Goal: Transaction & Acquisition: Purchase product/service

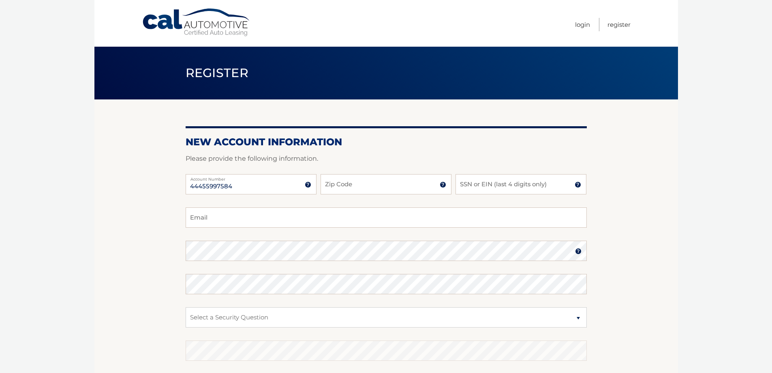
type input "44455997584"
click at [352, 187] on input "Zip Code" at bounding box center [386, 184] width 131 height 20
type input "19067"
click at [525, 186] on input "SSN or EIN (last 4 digits only)" at bounding box center [521, 184] width 131 height 20
type input "0880"
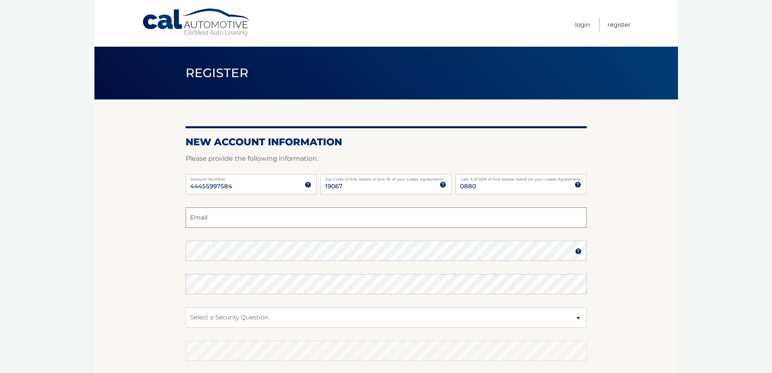
click at [446, 225] on input "Email" at bounding box center [386, 217] width 401 height 20
type input "allison.boc.boehm@gmail.com"
click at [194, 238] on fieldset "allison.boc.boehm@gmail.com Email Password Password should be a minimum of 6 ch…" at bounding box center [386, 311] width 401 height 209
click at [272, 314] on select "Select a Security Question What was the name of your elementary school? What is…" at bounding box center [386, 317] width 401 height 20
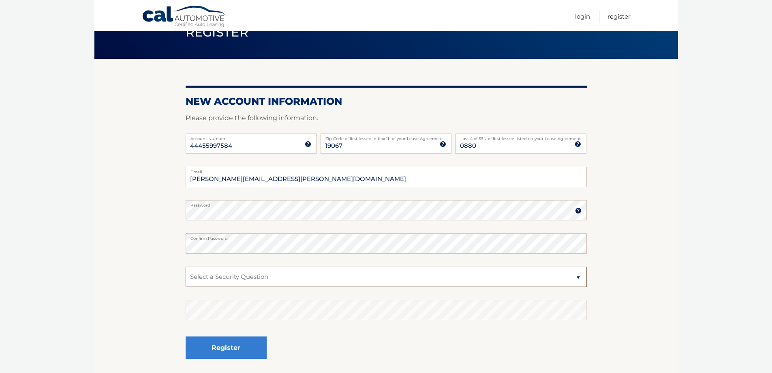
click at [271, 278] on select "Select a Security Question What was the name of your elementary school? What is…" at bounding box center [386, 276] width 401 height 20
select select "2"
click at [186, 266] on select "Select a Security Question What was the name of your elementary school? What is…" at bounding box center [386, 276] width 401 height 20
click at [253, 352] on button "Register" at bounding box center [226, 347] width 81 height 22
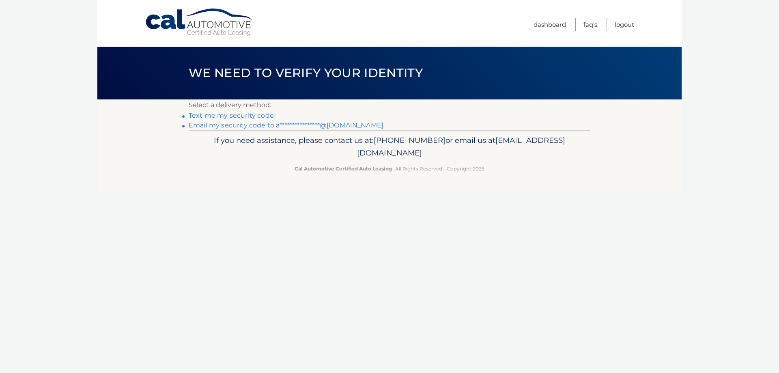
click at [229, 115] on link "Text me my security code" at bounding box center [231, 116] width 85 height 8
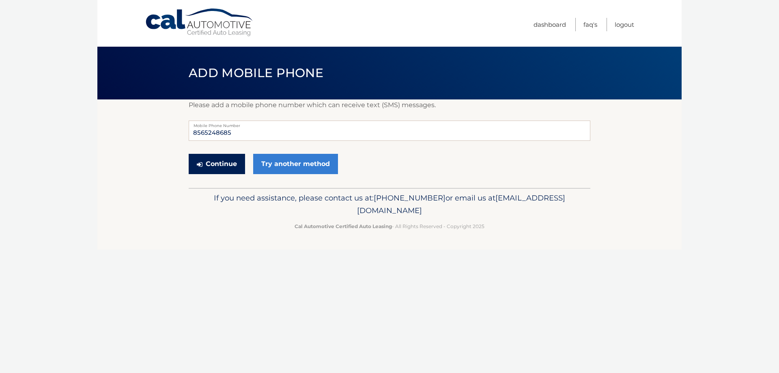
click at [220, 167] on button "Continue" at bounding box center [217, 164] width 56 height 20
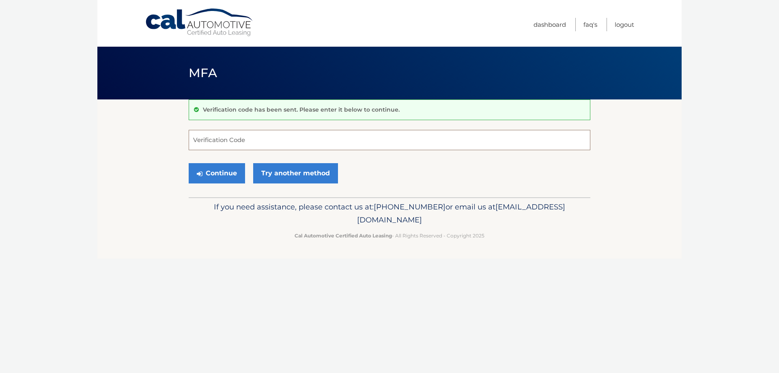
click at [258, 142] on input "Verification Code" at bounding box center [389, 140] width 401 height 20
type input "896659"
click at [189, 163] on button "Continue" at bounding box center [217, 173] width 56 height 20
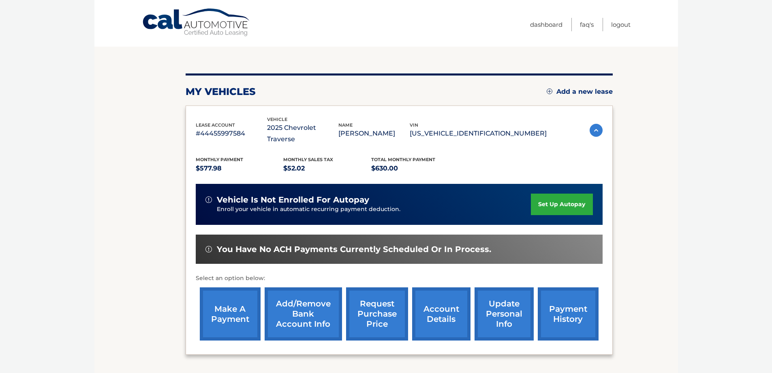
scroll to position [81, 0]
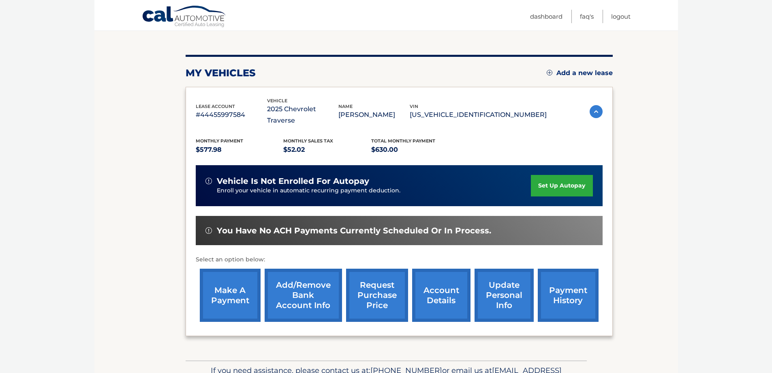
click at [222, 283] on link "make a payment" at bounding box center [230, 294] width 61 height 53
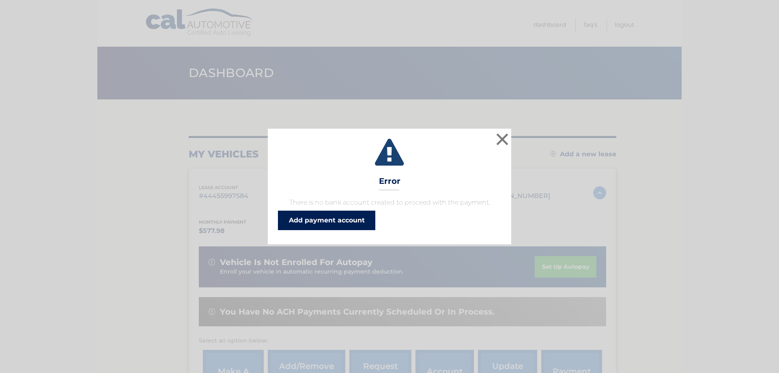
click at [326, 221] on link "Add payment account" at bounding box center [326, 219] width 97 height 19
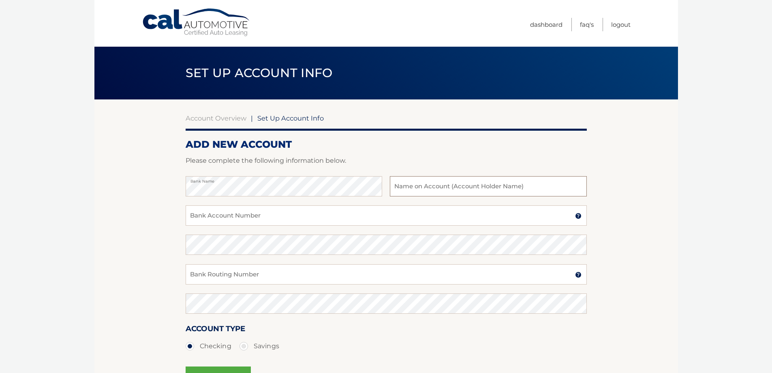
click at [459, 184] on input "text" at bounding box center [488, 186] width 197 height 20
type input "[PERSON_NAME]"
click at [378, 213] on input "Bank Account Number" at bounding box center [386, 215] width 401 height 20
type input "8628081033"
click at [285, 277] on input "Bank Routing Number" at bounding box center [386, 274] width 401 height 20
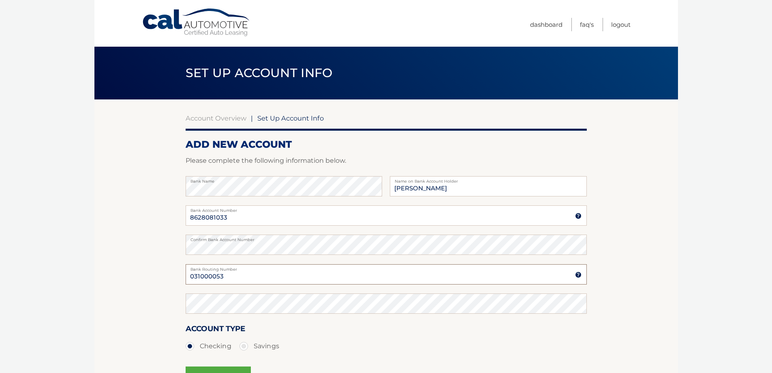
type input "031000053"
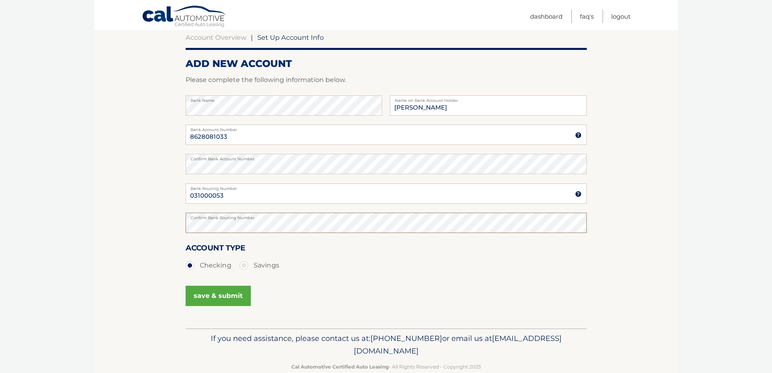
scroll to position [81, 0]
click at [219, 296] on button "save & submit" at bounding box center [218, 295] width 65 height 20
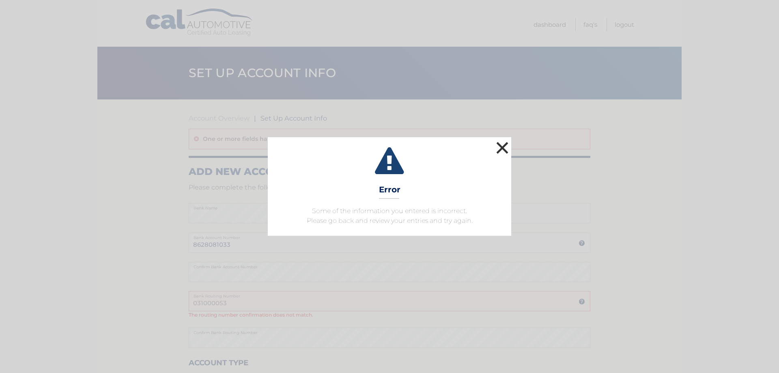
click at [500, 148] on button "×" at bounding box center [502, 147] width 16 height 16
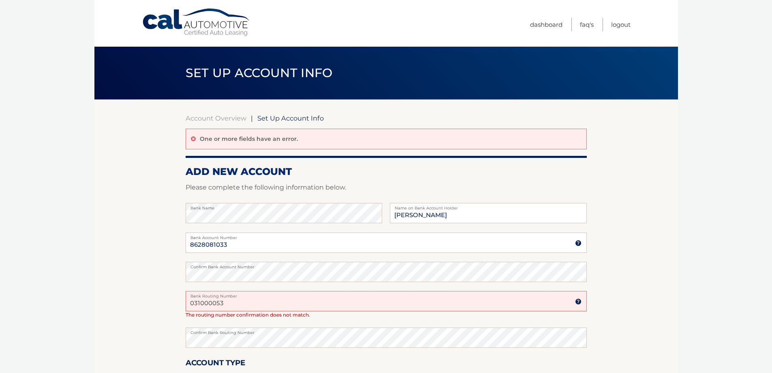
click at [222, 305] on input "031000053" at bounding box center [386, 301] width 401 height 20
drag, startPoint x: 215, startPoint y: 303, endPoint x: 203, endPoint y: 303, distance: 12.2
click at [203, 303] on input "031000053" at bounding box center [386, 301] width 401 height 20
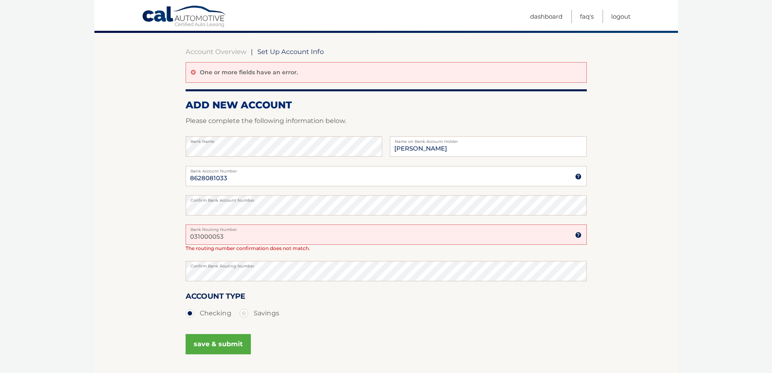
scroll to position [81, 0]
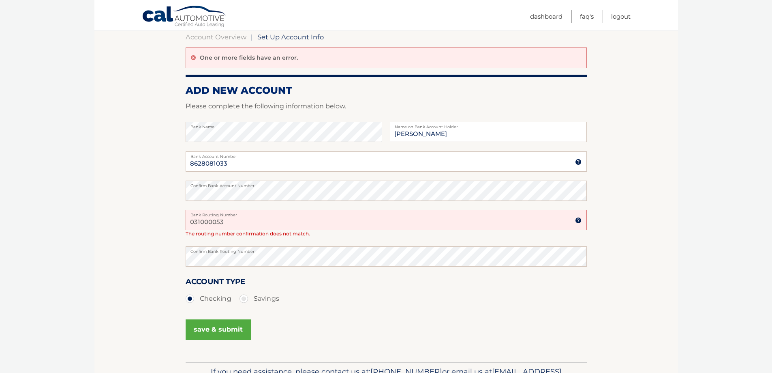
drag, startPoint x: 234, startPoint y: 225, endPoint x: 168, endPoint y: 221, distance: 65.8
click at [169, 222] on section "Account Overview | Set Up Account Info One or more fields have an error. ADD NE…" at bounding box center [386, 189] width 584 height 343
click at [225, 323] on button "save & submit" at bounding box center [218, 329] width 65 height 20
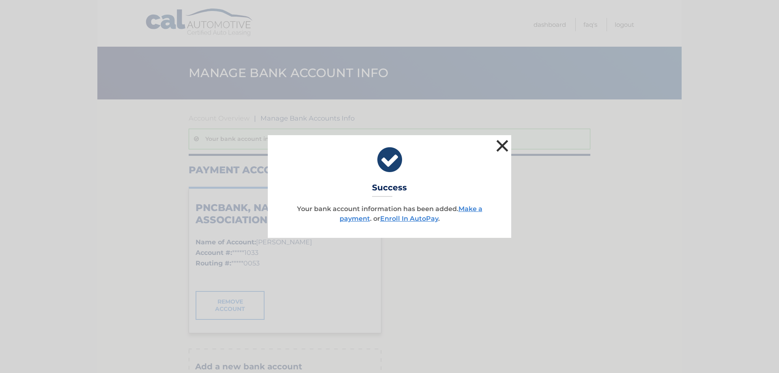
click at [502, 141] on button "×" at bounding box center [502, 145] width 16 height 16
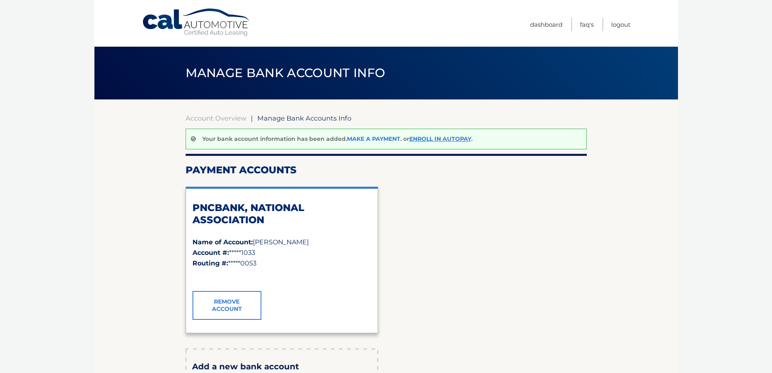
click at [379, 136] on link "Make a payment" at bounding box center [374, 138] width 54 height 7
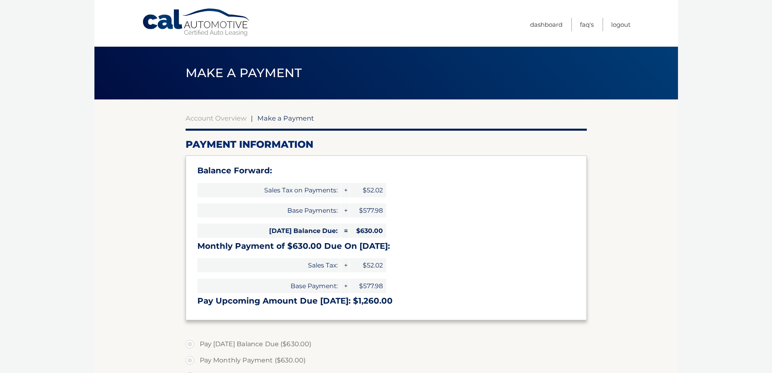
select select "YzAzNWZiZWYtZjkwYi00ZDdiLTk5ZDEtYThkZTNjNDMyNjA3"
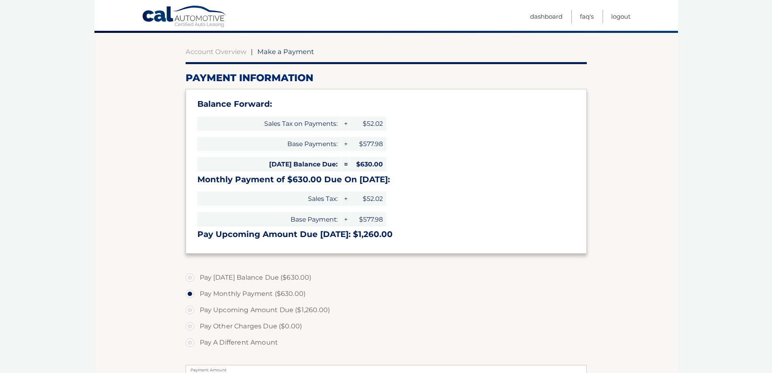
scroll to position [81, 0]
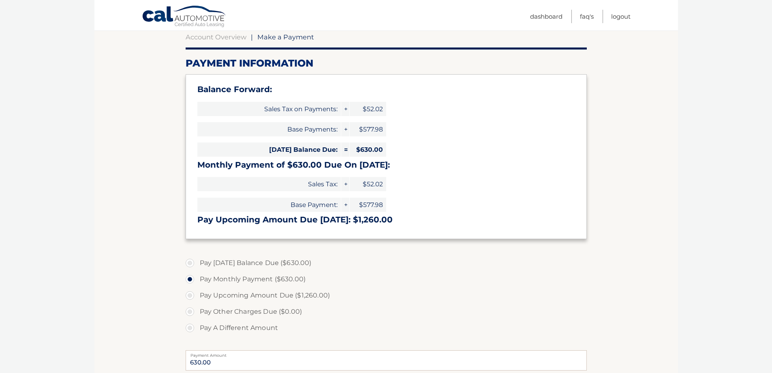
click at [186, 262] on label "Pay [DATE] Balance Due ($630.00)" at bounding box center [386, 263] width 401 height 16
click at [189, 262] on input "Pay Today's Balance Due ($630.00)" at bounding box center [193, 261] width 8 height 13
radio input "true"
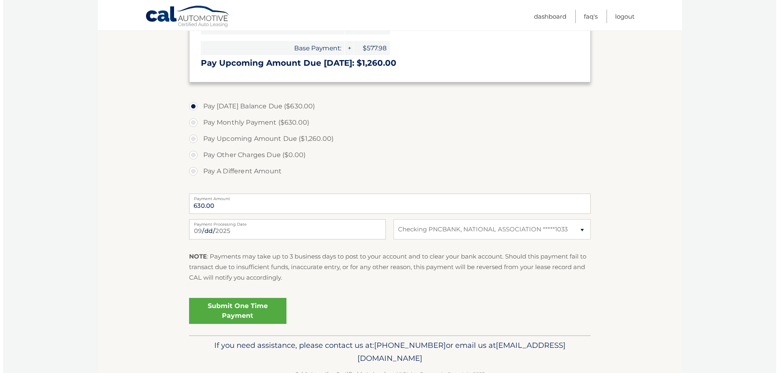
scroll to position [243, 0]
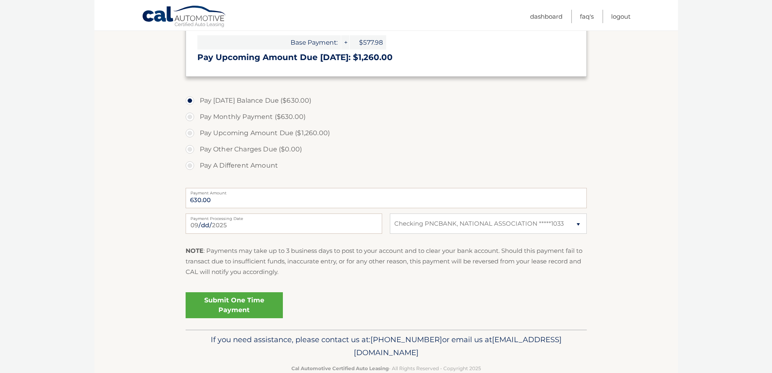
click at [237, 304] on link "Submit One Time Payment" at bounding box center [234, 305] width 97 height 26
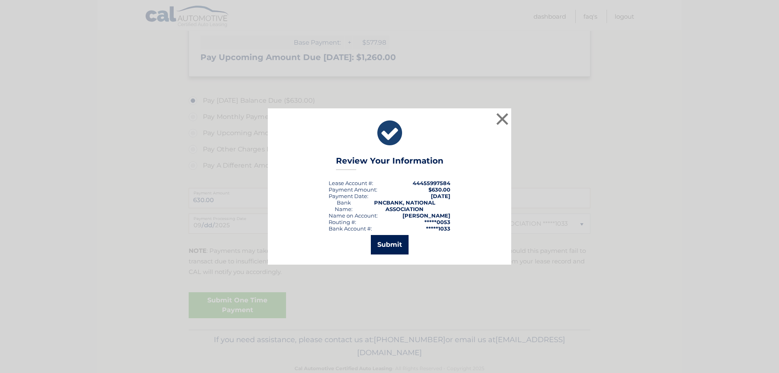
click at [392, 244] on button "Submit" at bounding box center [390, 244] width 38 height 19
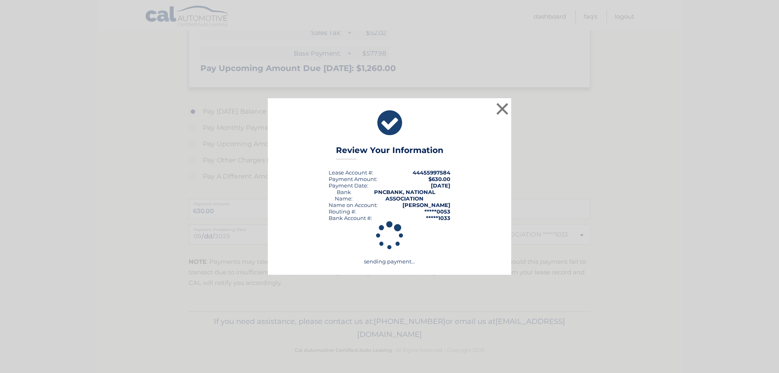
scroll to position [232, 0]
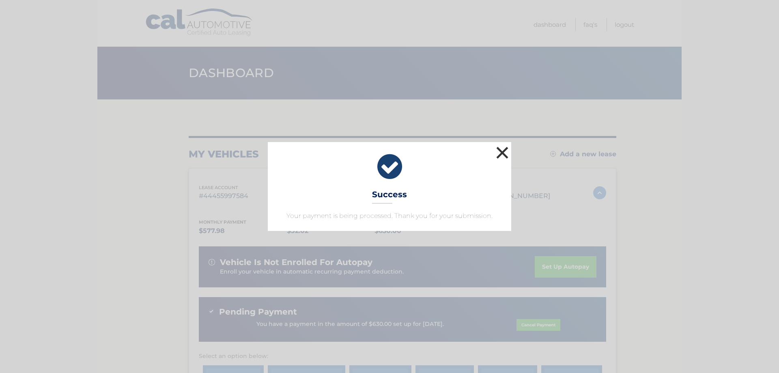
click at [501, 153] on button "×" at bounding box center [502, 152] width 16 height 16
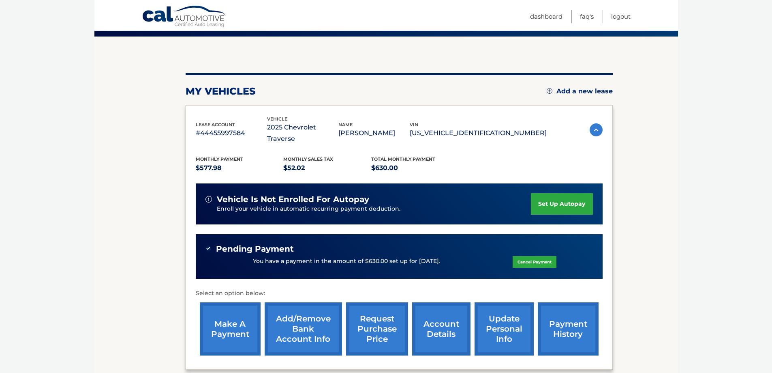
scroll to position [81, 0]
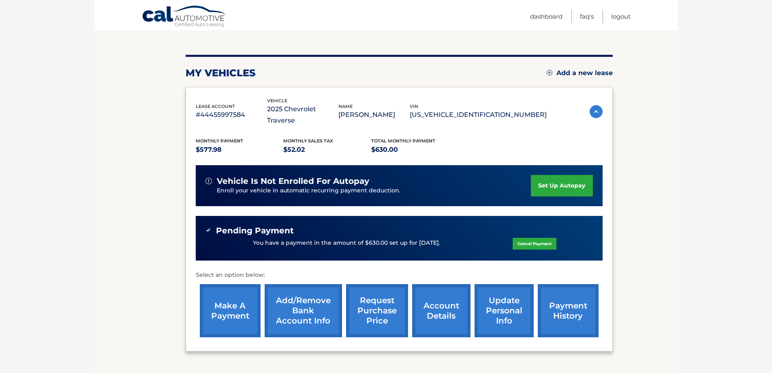
click at [562, 297] on link "payment history" at bounding box center [568, 310] width 61 height 53
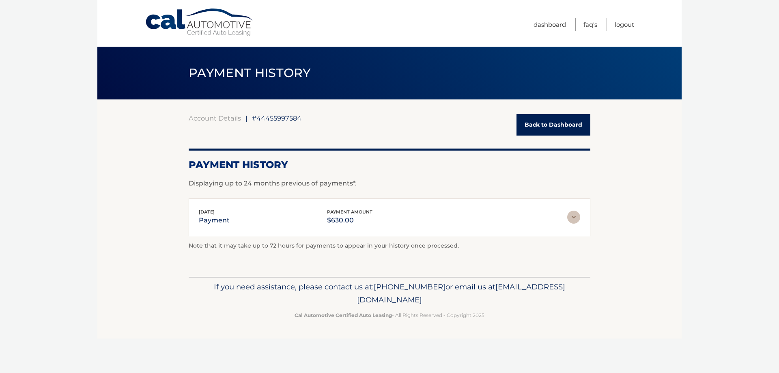
click at [561, 122] on link "Back to Dashboard" at bounding box center [553, 124] width 74 height 21
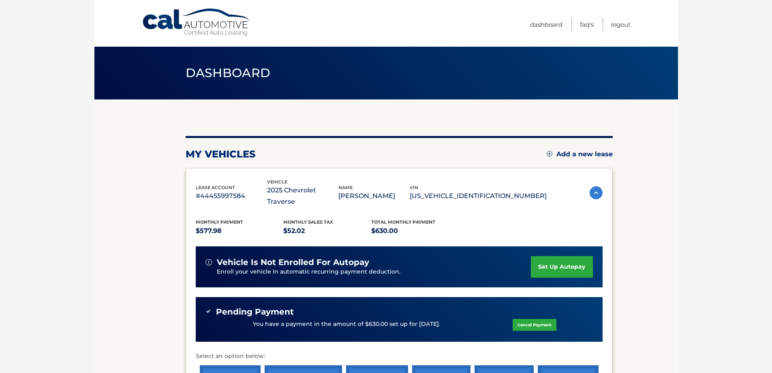
scroll to position [41, 0]
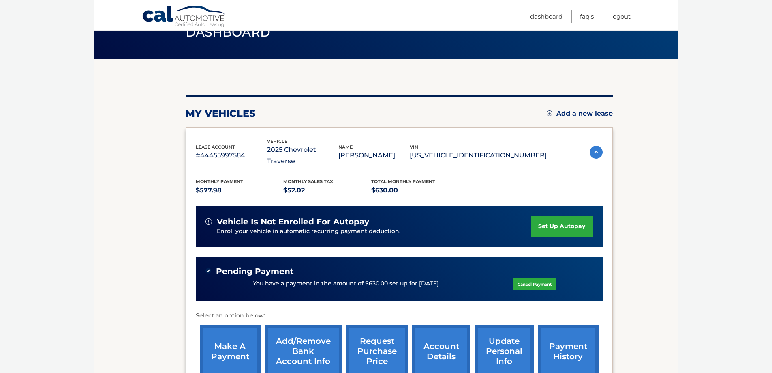
click at [228, 335] on link "make a payment" at bounding box center [230, 350] width 61 height 53
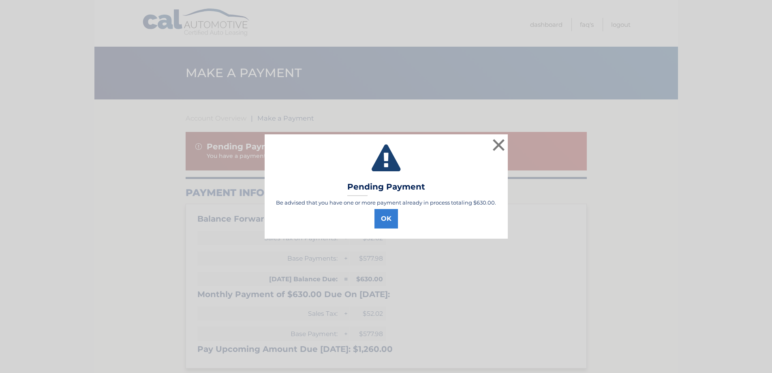
select select "YzAzNWZiZWYtZjkwYi00ZDdiLTk5ZDEtYThkZTNjNDMyNjA3"
click at [386, 221] on button "OK" at bounding box center [390, 218] width 24 height 19
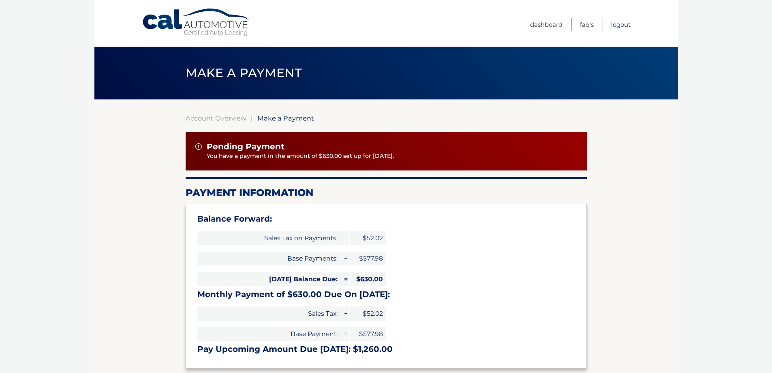
click at [625, 26] on link "Logout" at bounding box center [620, 24] width 19 height 13
